Goal: Information Seeking & Learning: Learn about a topic

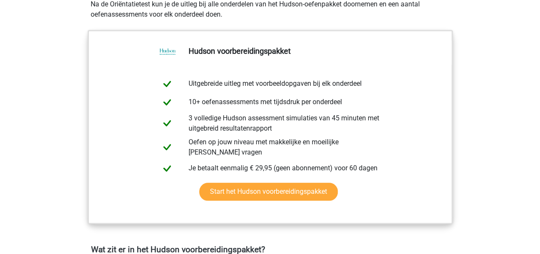
scroll to position [133, 0]
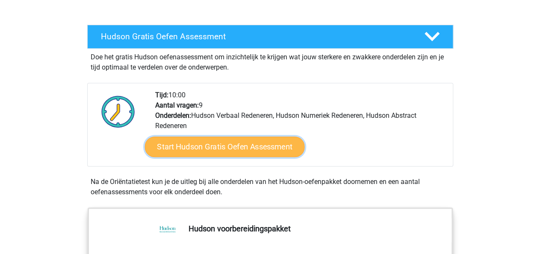
click at [208, 148] on link "Start Hudson Gratis Oefen Assessment" at bounding box center [225, 147] width 160 height 21
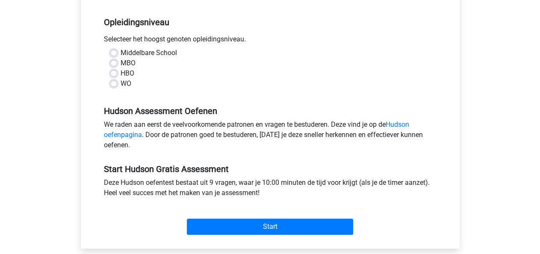
scroll to position [133, 0]
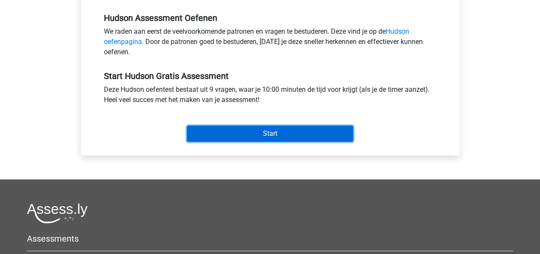
click at [234, 133] on input "Start" at bounding box center [270, 134] width 166 height 16
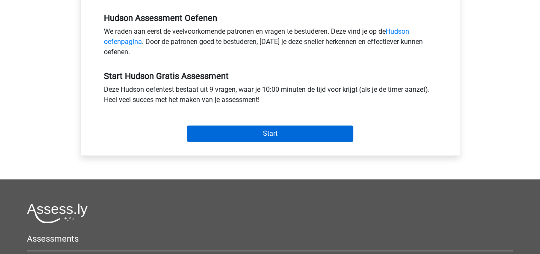
scroll to position [98, 0]
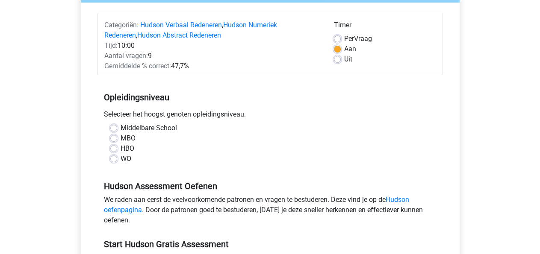
drag, startPoint x: 108, startPoint y: 161, endPoint x: 112, endPoint y: 157, distance: 5.1
click at [107, 161] on div "Middelbare School MBO HBO WO" at bounding box center [270, 143] width 333 height 41
click at [121, 160] on label "WO" at bounding box center [126, 159] width 11 height 10
click at [112, 160] on input "WO" at bounding box center [113, 158] width 7 height 9
radio input "true"
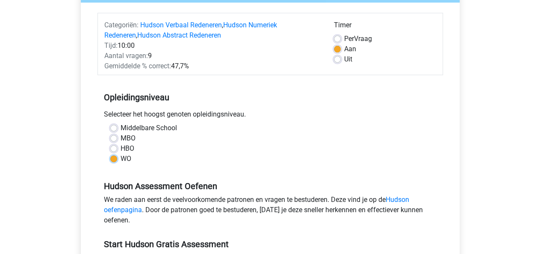
scroll to position [321, 0]
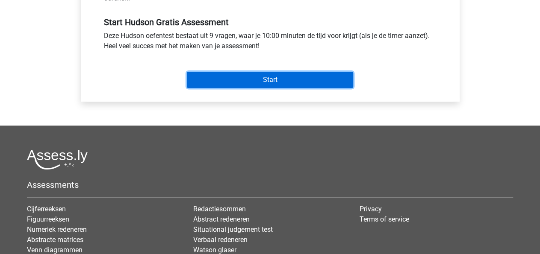
click at [285, 85] on input "Start" at bounding box center [270, 80] width 166 height 16
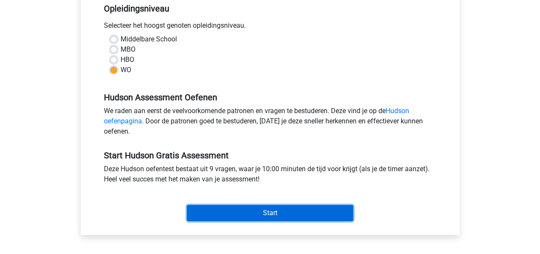
scroll to position [0, 0]
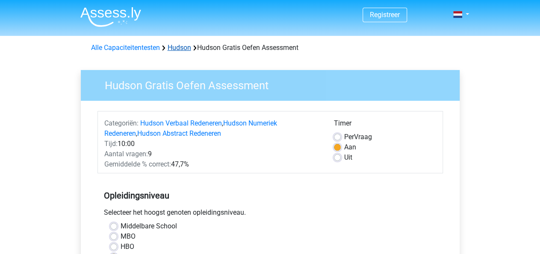
click at [177, 47] on link "Hudson" at bounding box center [180, 48] width 24 height 8
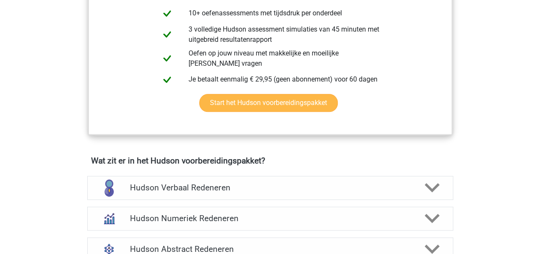
scroll to position [489, 0]
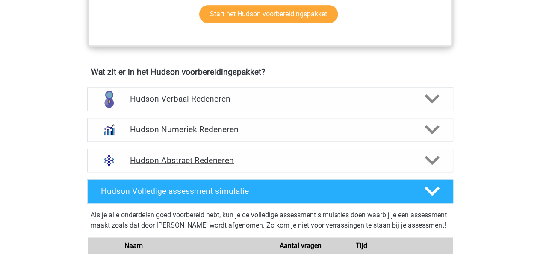
click at [430, 159] on polygon at bounding box center [432, 160] width 15 height 9
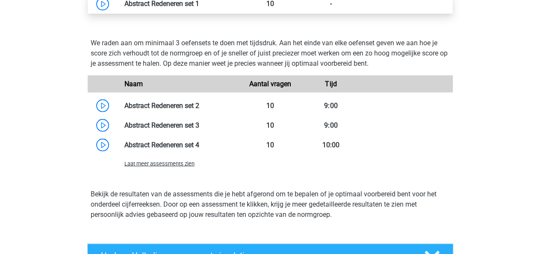
scroll to position [801, 0]
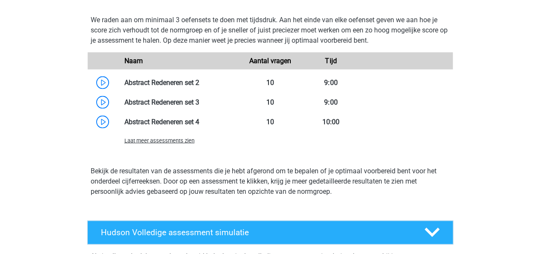
click at [174, 141] on span "Laat meer assessments zien" at bounding box center [159, 140] width 70 height 6
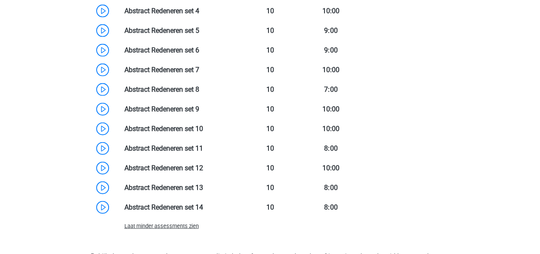
scroll to position [845, 0]
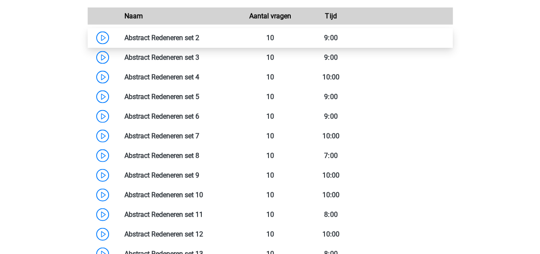
click at [199, 36] on link at bounding box center [199, 38] width 0 height 8
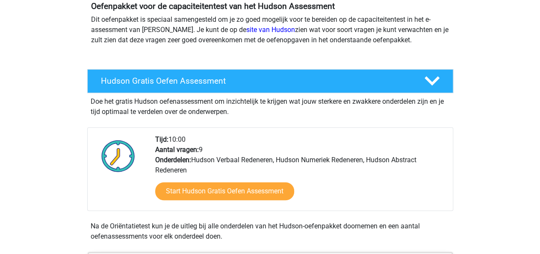
scroll to position [0, 0]
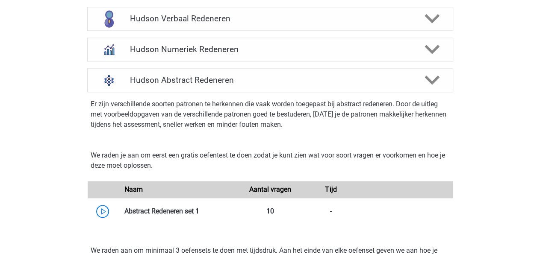
scroll to position [534, 0]
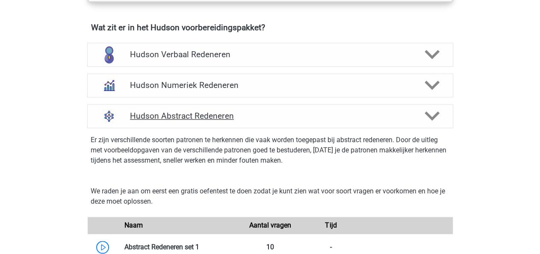
click at [199, 112] on h4 "Hudson Abstract Redeneren" at bounding box center [270, 116] width 280 height 10
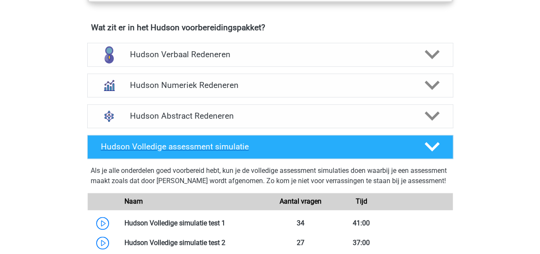
click at [431, 145] on icon at bounding box center [432, 146] width 15 height 15
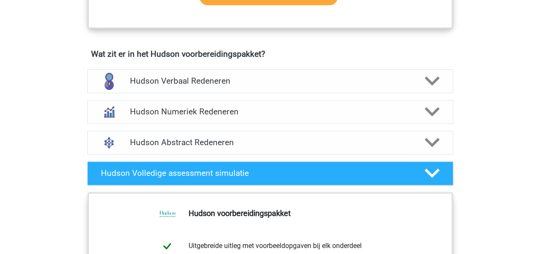
scroll to position [489, 0]
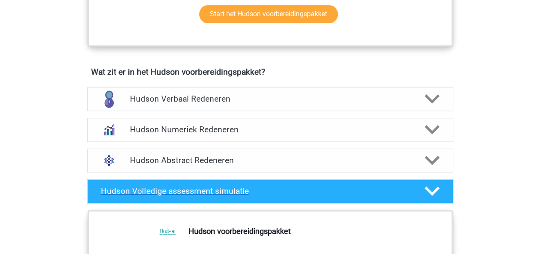
click at [434, 187] on icon at bounding box center [432, 191] width 15 height 15
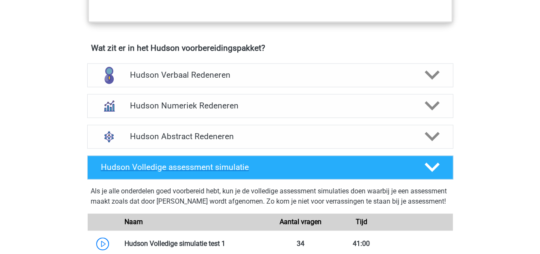
scroll to position [534, 0]
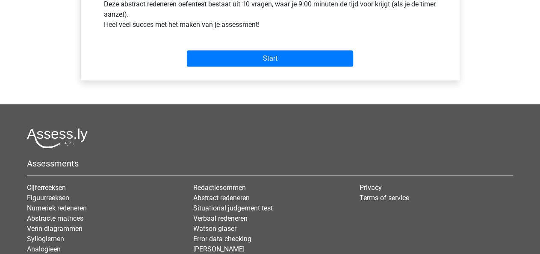
scroll to position [356, 0]
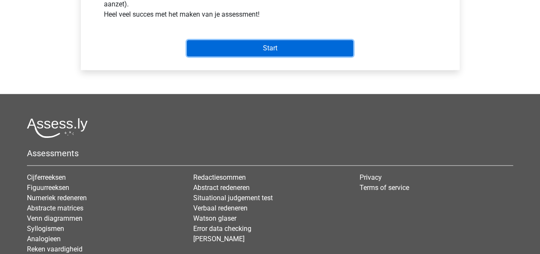
click at [257, 50] on input "Start" at bounding box center [270, 48] width 166 height 16
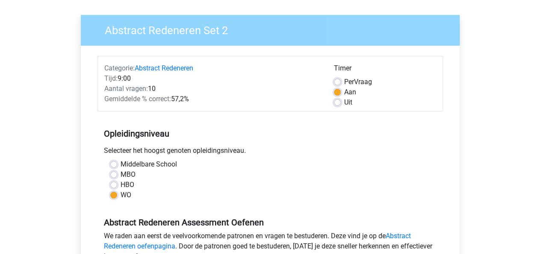
scroll to position [0, 0]
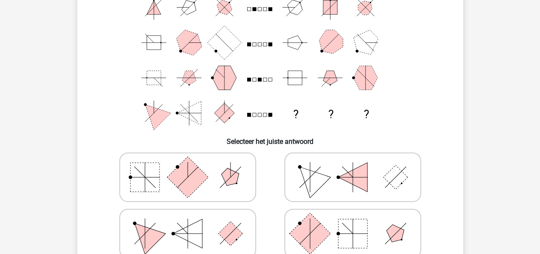
scroll to position [89, 0]
